Goal: Transaction & Acquisition: Purchase product/service

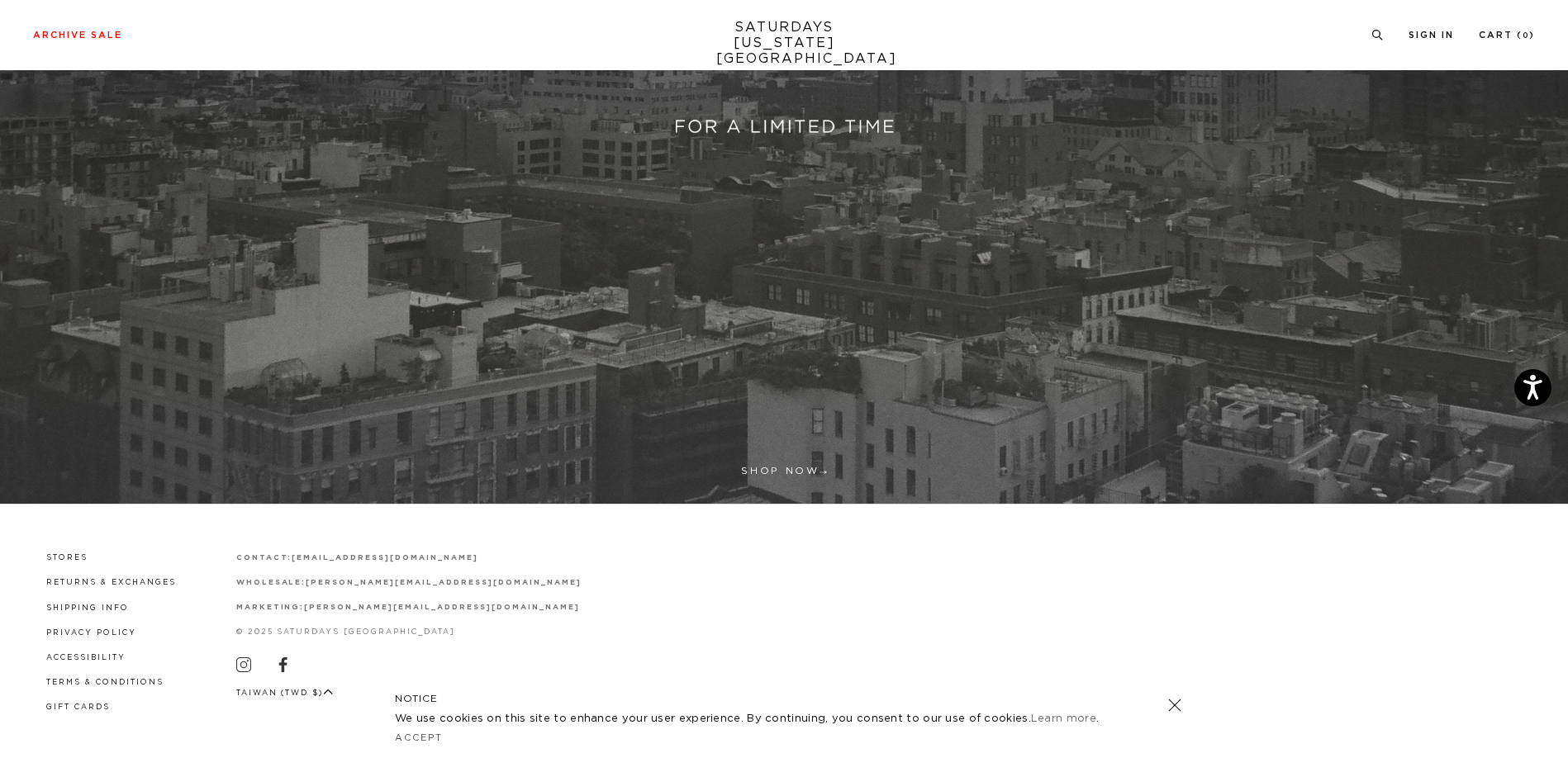
scroll to position [540, 0]
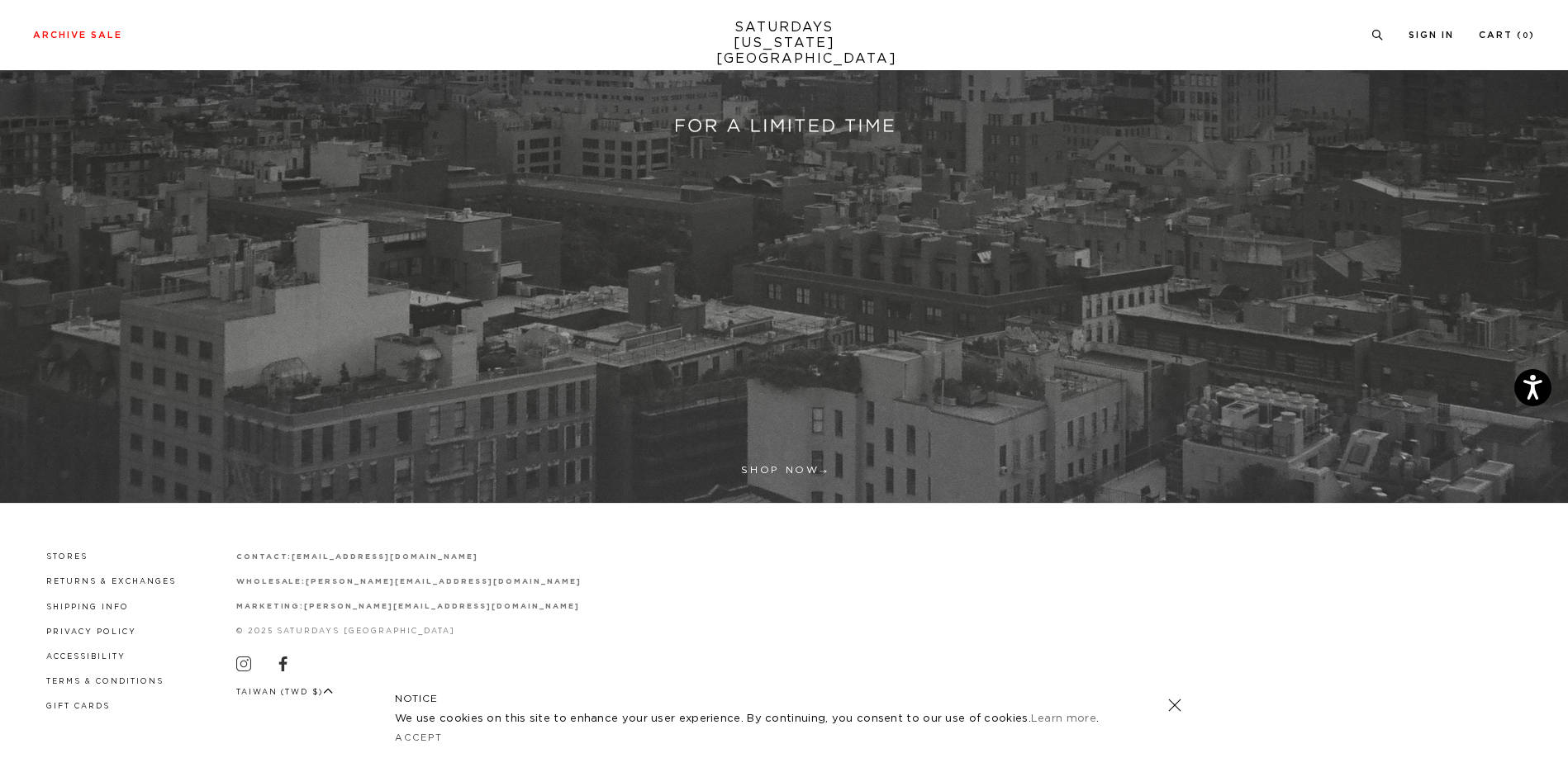
click at [808, 279] on link at bounding box center [784, 22] width 1568 height 959
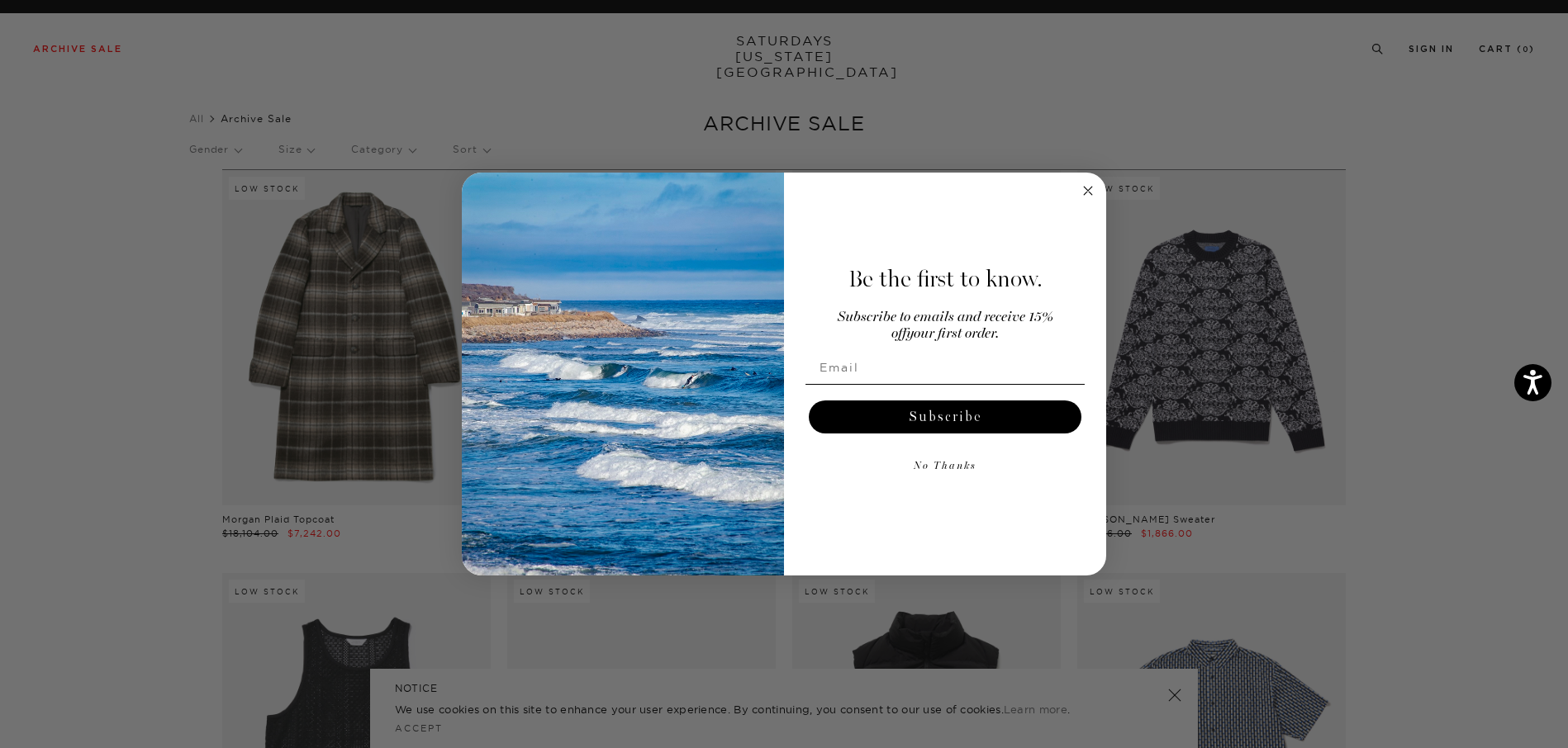
click at [1375, 48] on div "Close dialog Be the first to know. Subscribe to emails and receive 15% off your…" at bounding box center [784, 374] width 1568 height 748
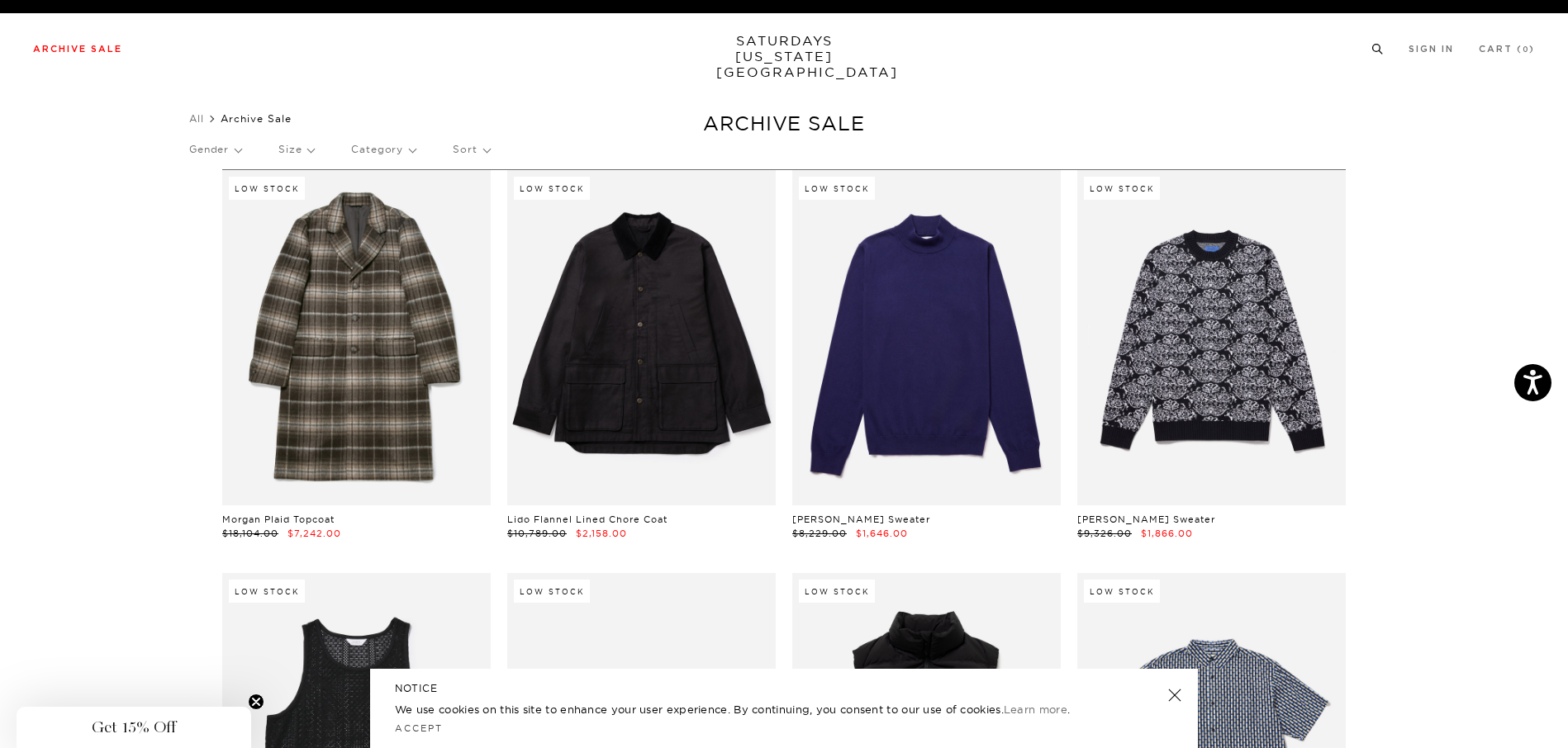
click at [1379, 49] on icon at bounding box center [1377, 49] width 13 height 11
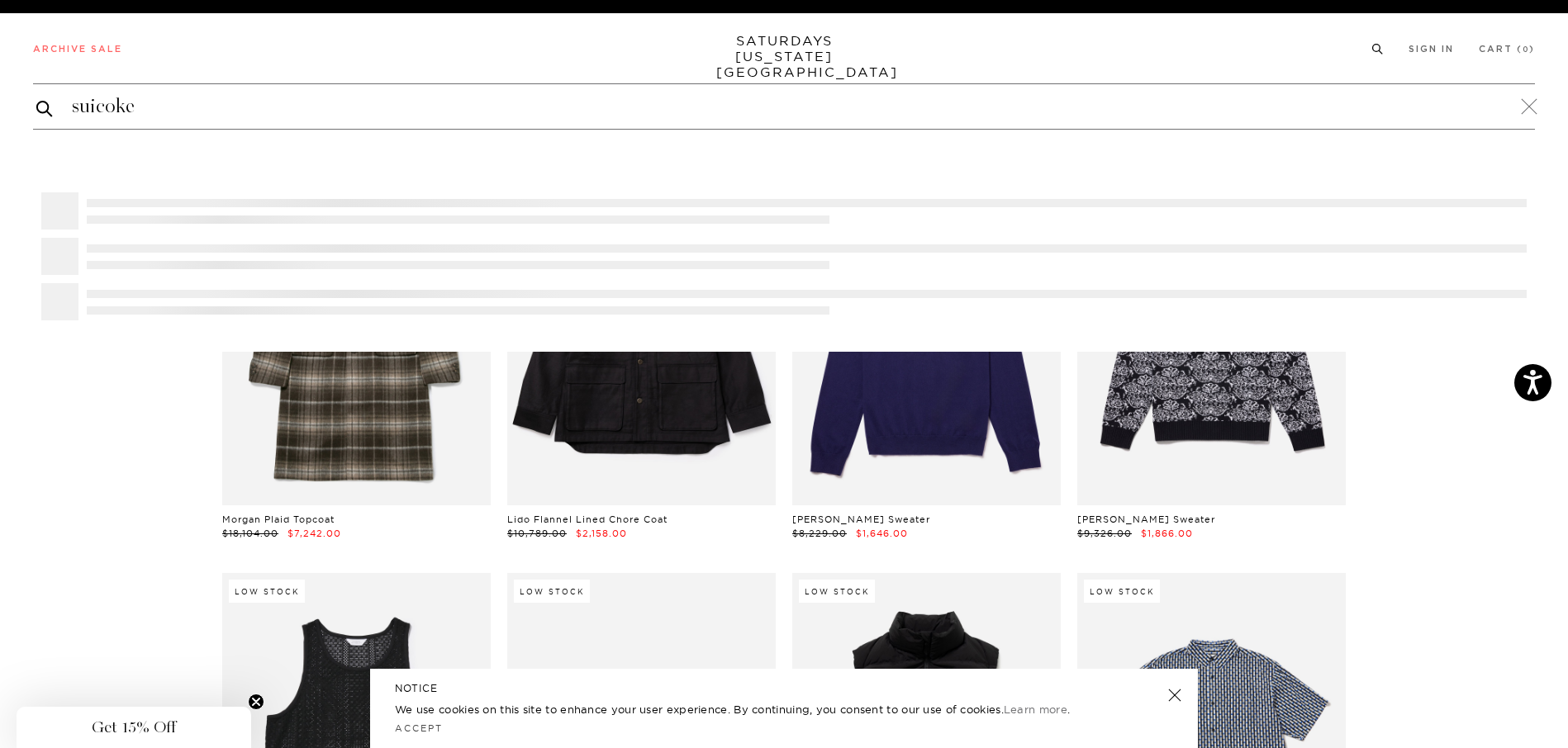
type input "suicoke"
click at [36, 98] on button "submit" at bounding box center [44, 108] width 16 height 20
